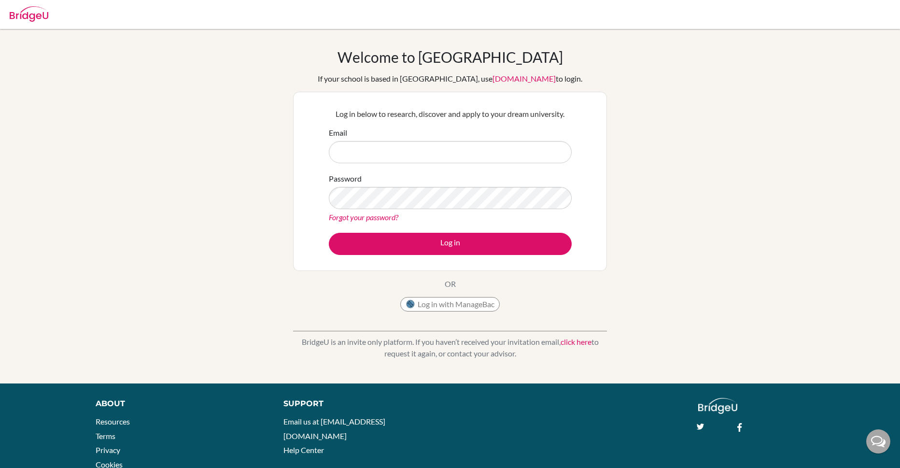
click at [358, 137] on div "Email" at bounding box center [450, 145] width 243 height 36
click at [364, 153] on input "Email" at bounding box center [450, 152] width 243 height 22
type input "a"
type input "d"
type input "[EMAIL_ADDRESS][DOMAIN_NAME]"
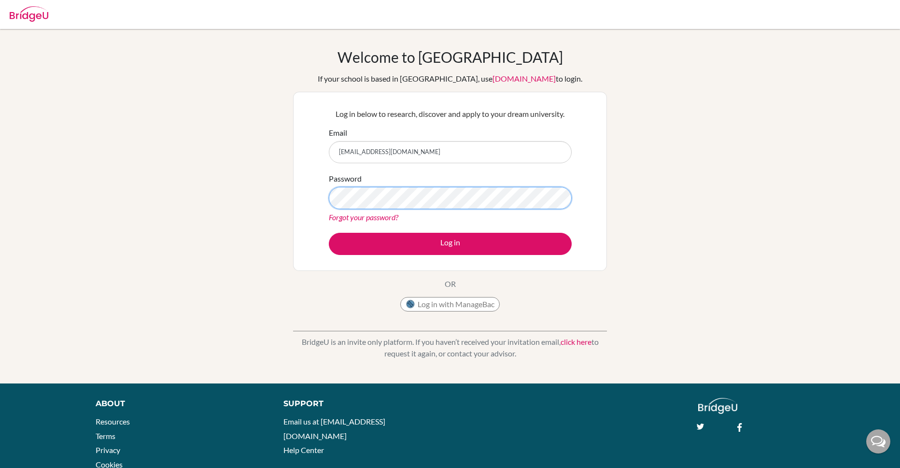
click at [329, 233] on button "Log in" at bounding box center [450, 244] width 243 height 22
